Goal: Use online tool/utility: Utilize a website feature to perform a specific function

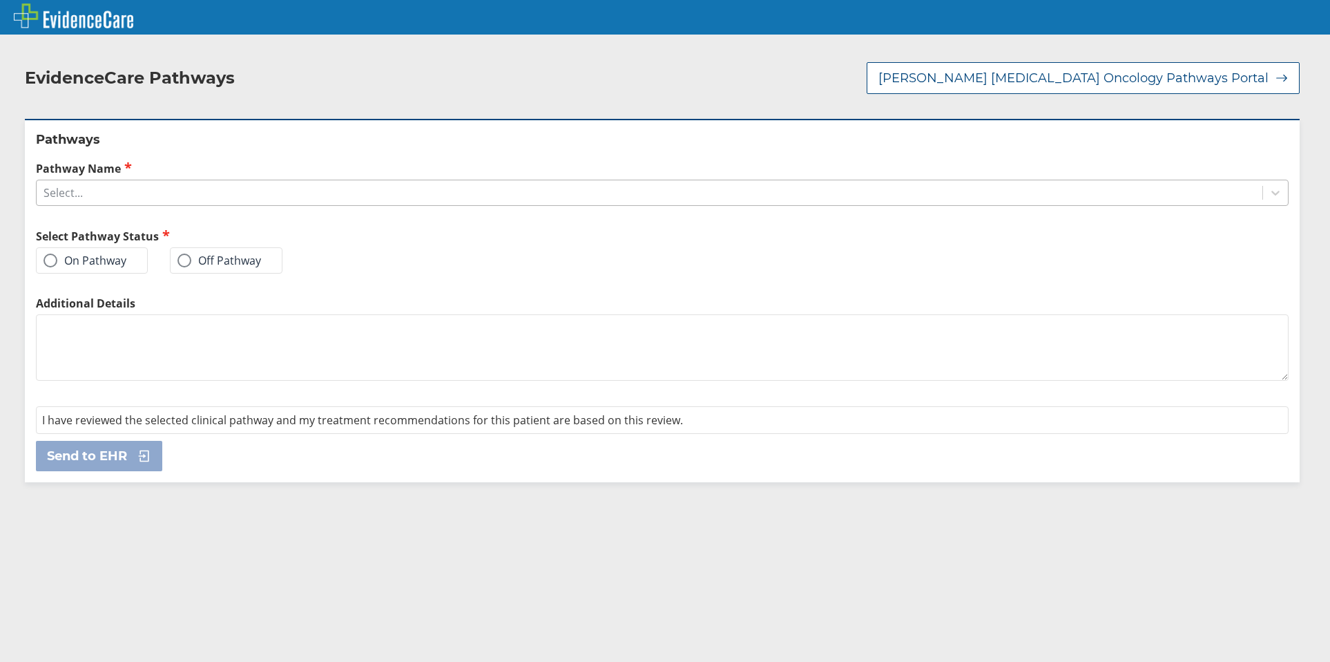
click at [113, 196] on div "Select..." at bounding box center [650, 192] width 1226 height 23
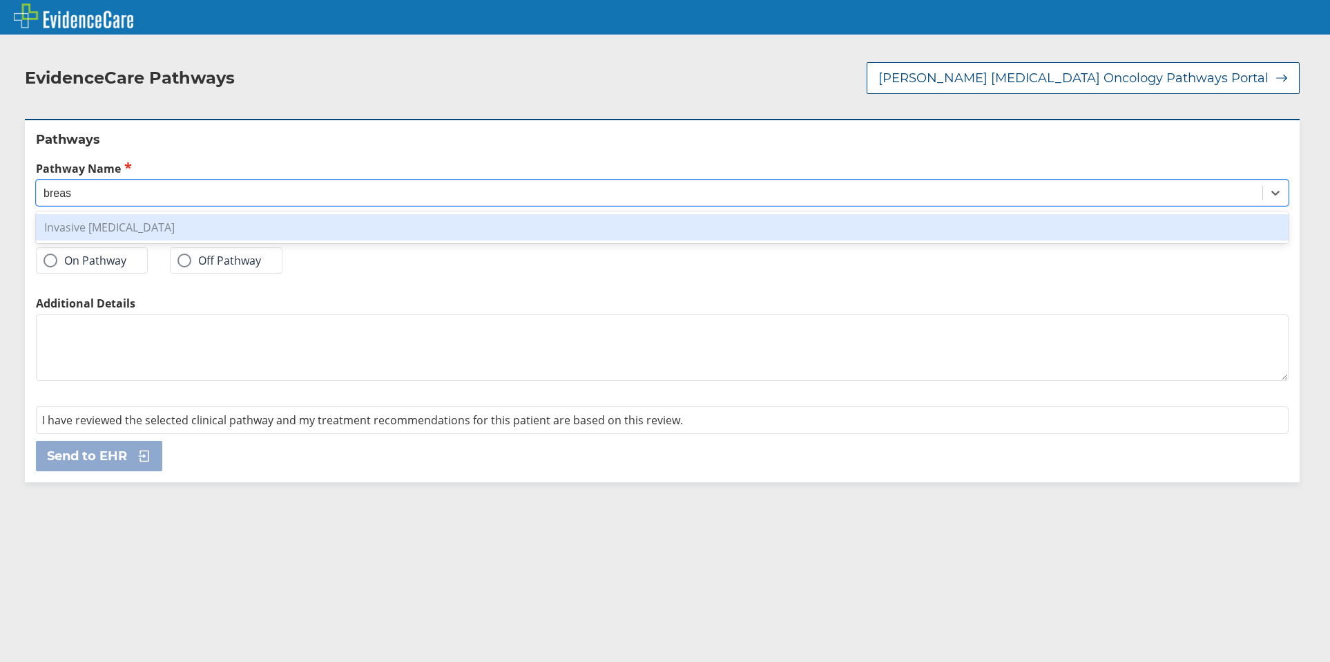
click at [120, 224] on div "Invasive [MEDICAL_DATA]" at bounding box center [662, 227] width 1253 height 26
type input "breas"
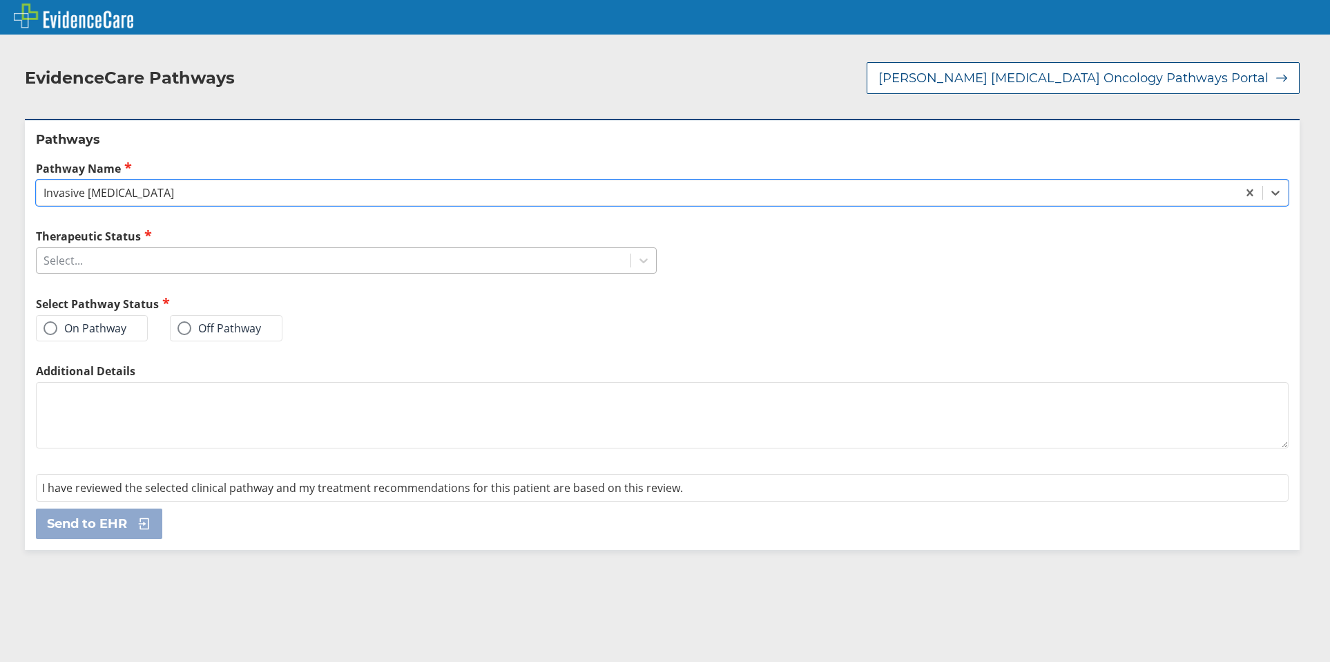
click at [132, 262] on div "Select..." at bounding box center [334, 260] width 594 height 23
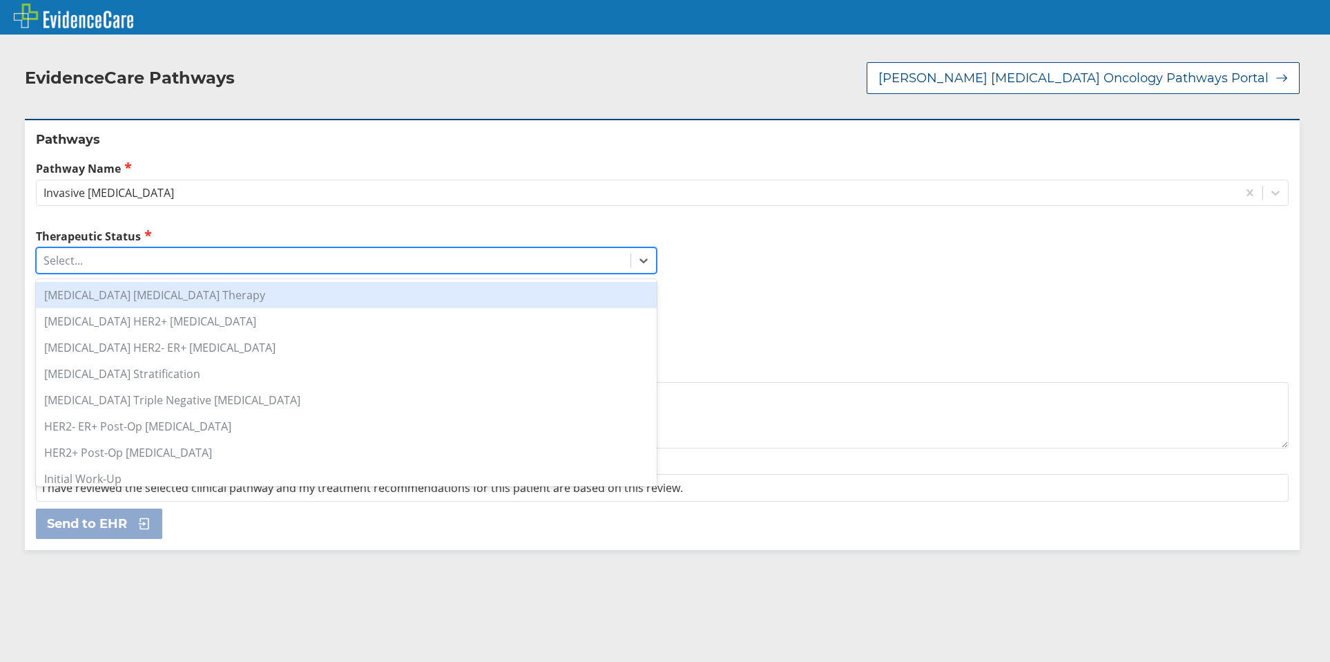
type input ","
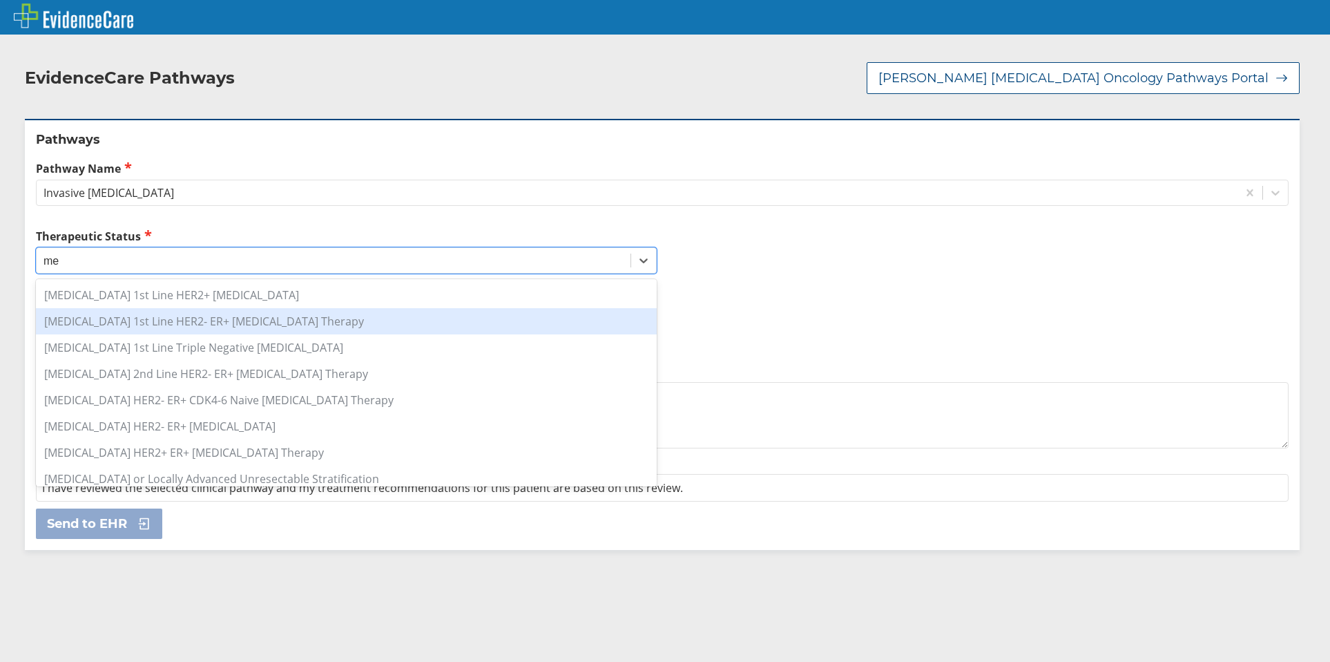
click at [243, 328] on div "[MEDICAL_DATA] 1st Line HER2- ER+ [MEDICAL_DATA] Therapy" at bounding box center [346, 321] width 621 height 26
type input "me"
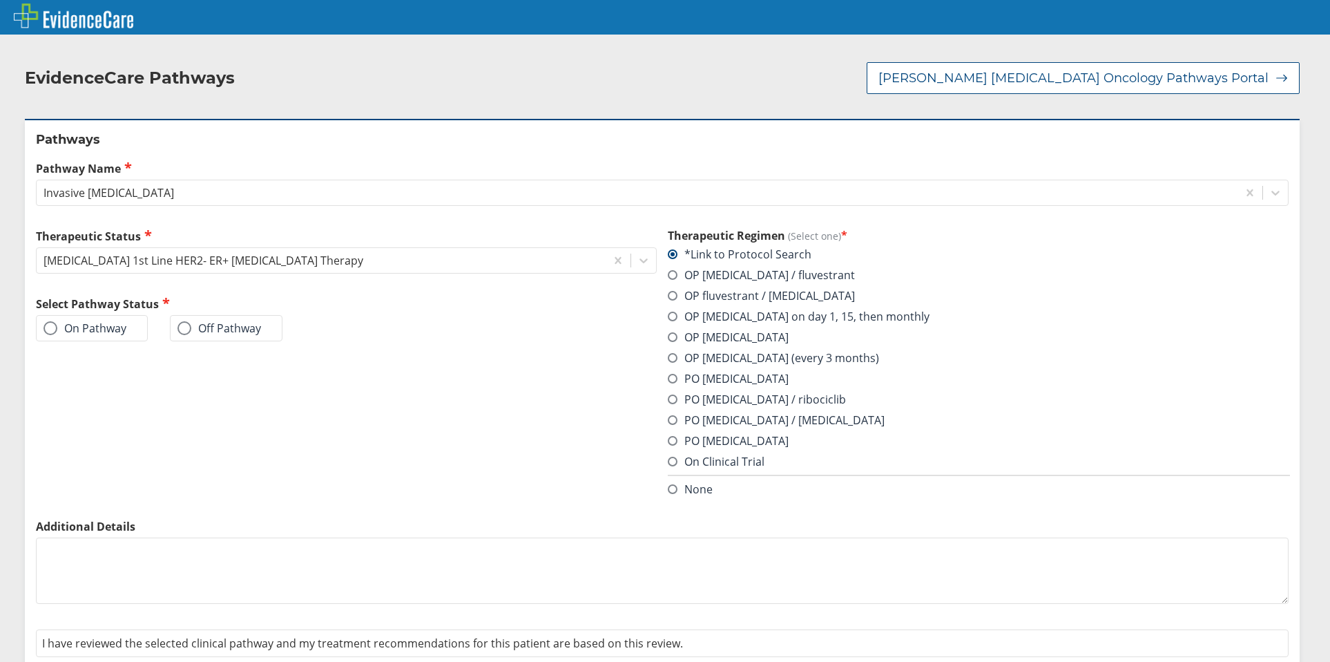
click at [115, 326] on label "On Pathway" at bounding box center [85, 328] width 83 height 14
click at [0, 0] on input "On Pathway" at bounding box center [0, 0] width 0 height 0
click at [668, 419] on span at bounding box center [673, 420] width 10 height 10
click at [0, 0] on input "PO [MEDICAL_DATA] / [MEDICAL_DATA]" at bounding box center [0, 0] width 0 height 0
click at [106, 325] on label "On Pathway" at bounding box center [85, 328] width 83 height 14
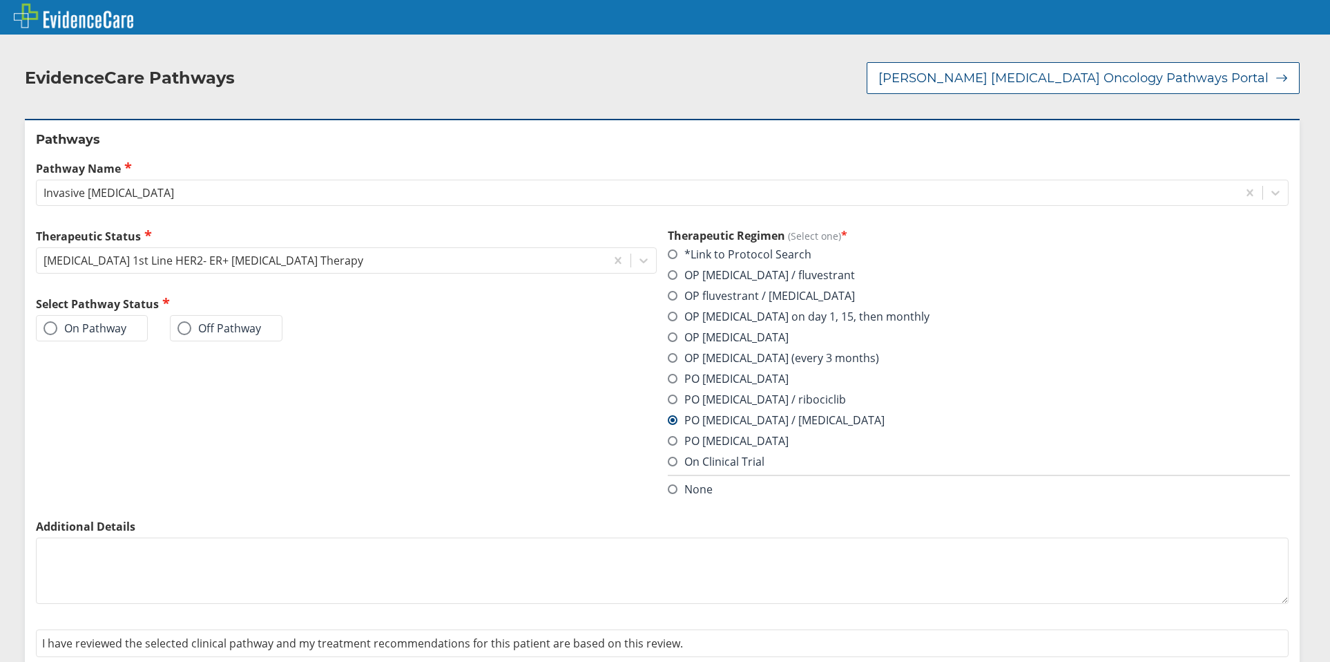
click at [0, 0] on input "On Pathway" at bounding box center [0, 0] width 0 height 0
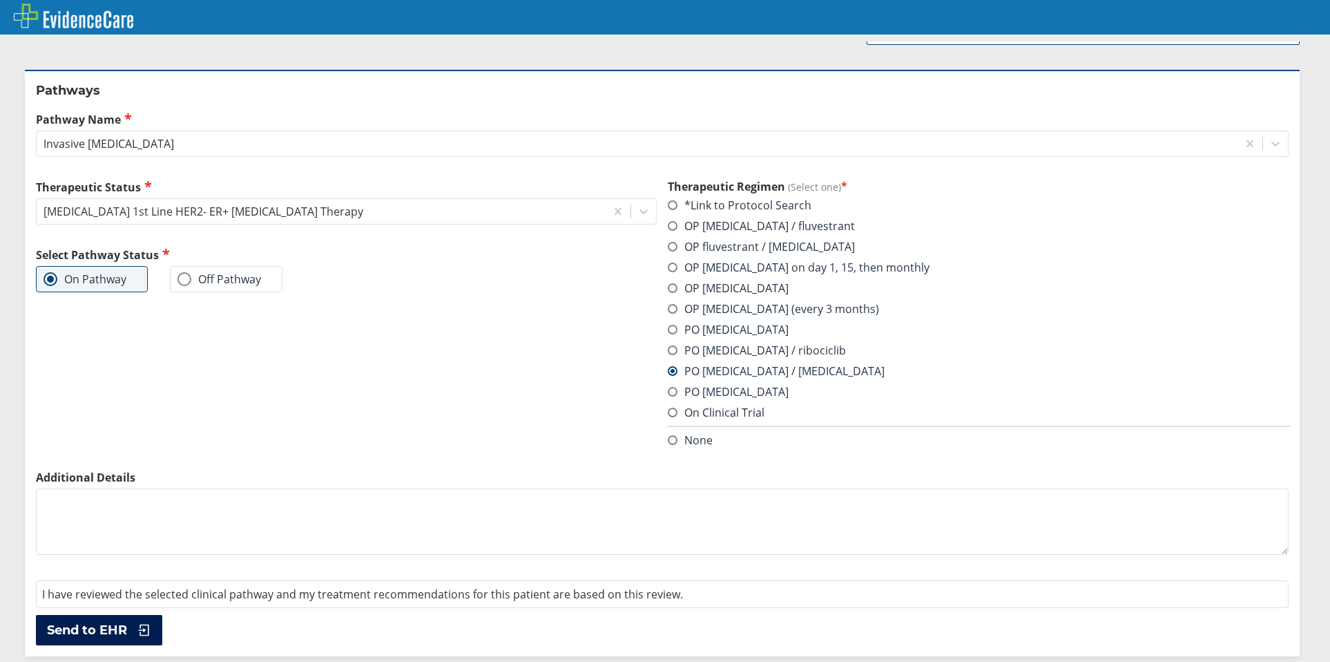
click at [101, 622] on span "Send to EHR" at bounding box center [87, 630] width 80 height 17
